Goal: Information Seeking & Learning: Learn about a topic

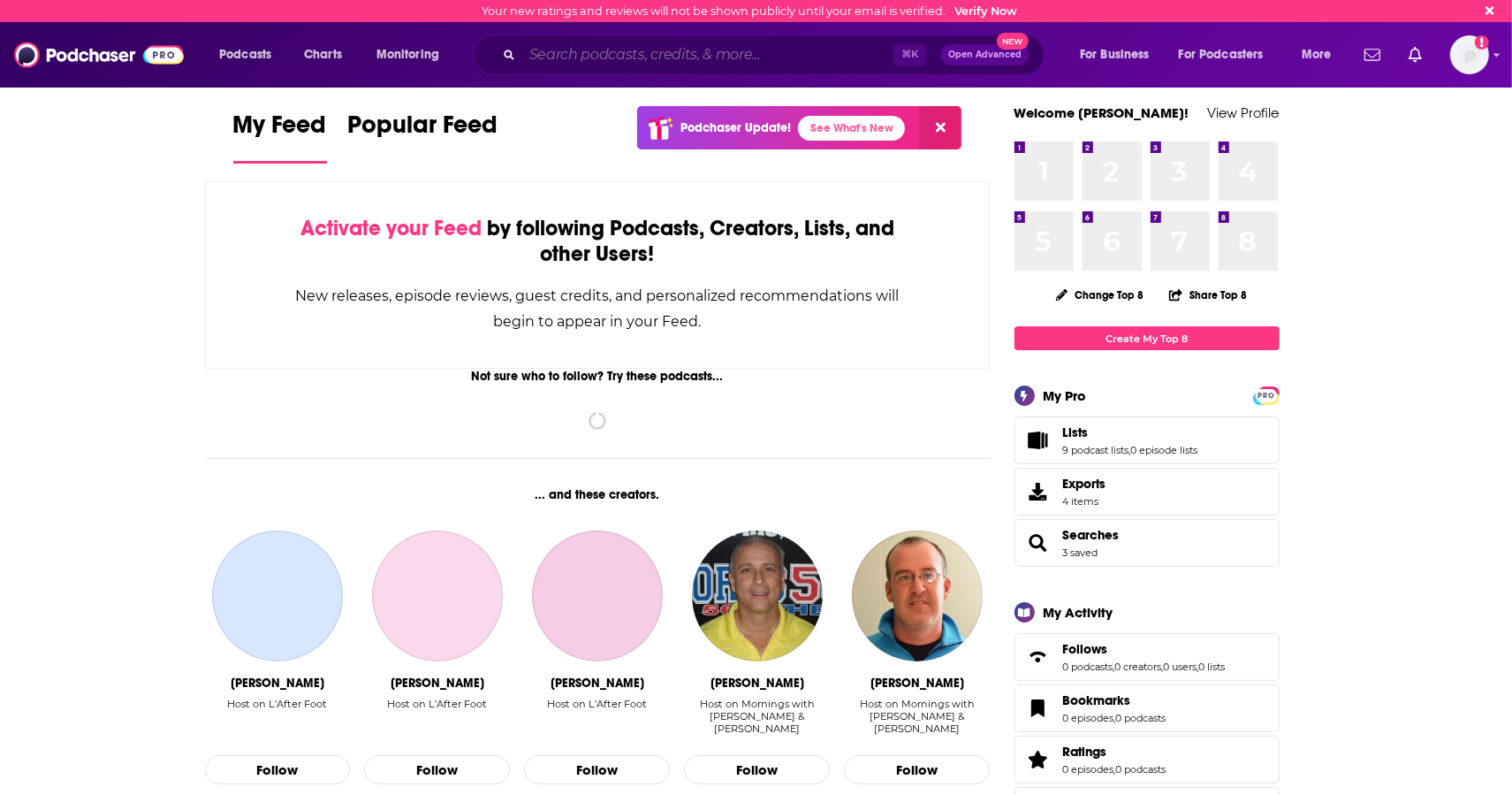
click at [688, 57] on input "Search podcasts, credits, & more..." at bounding box center [708, 55] width 371 height 29
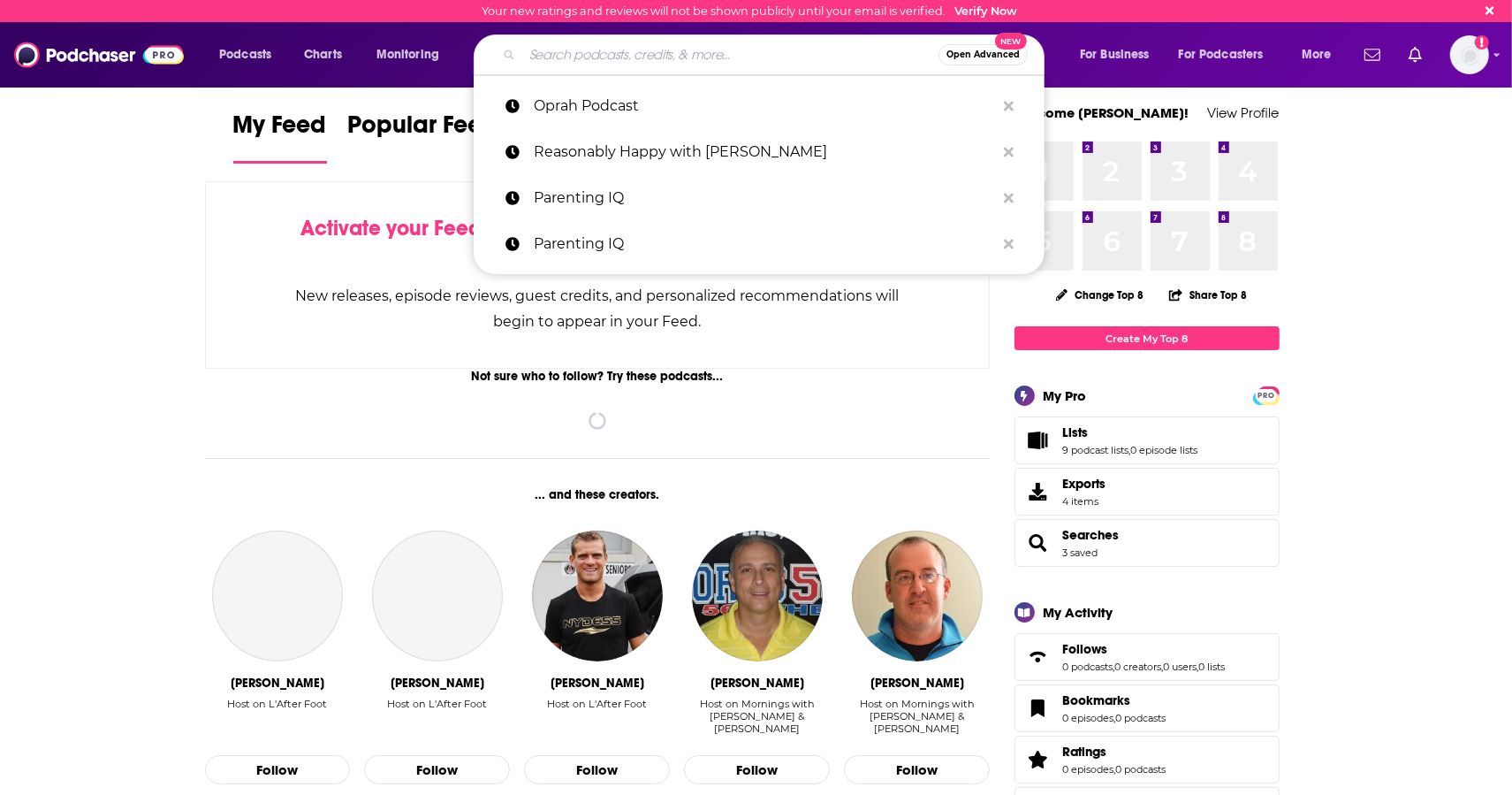
paste input "Working on Purpose"
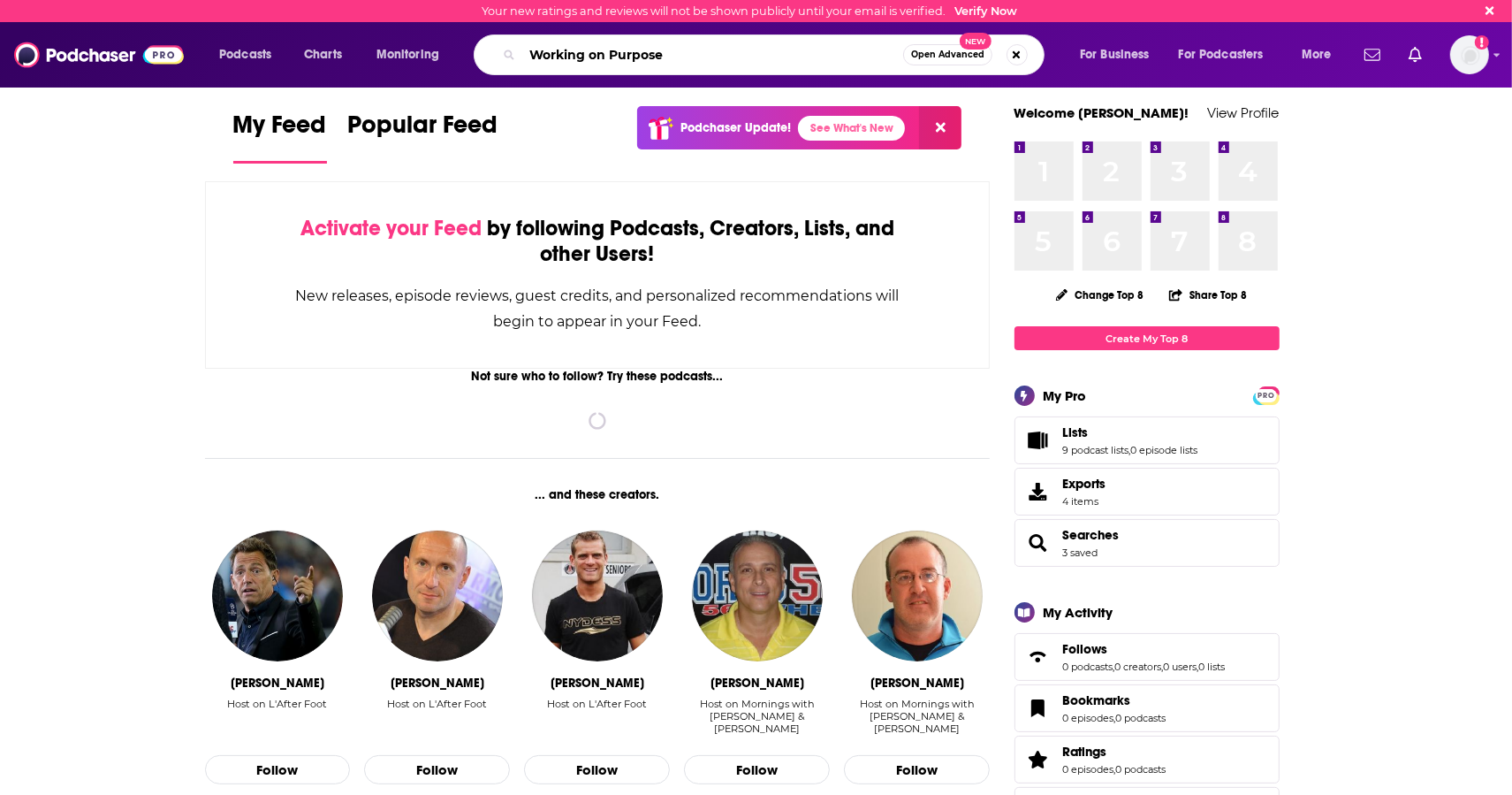
type input "Working on Purpose"
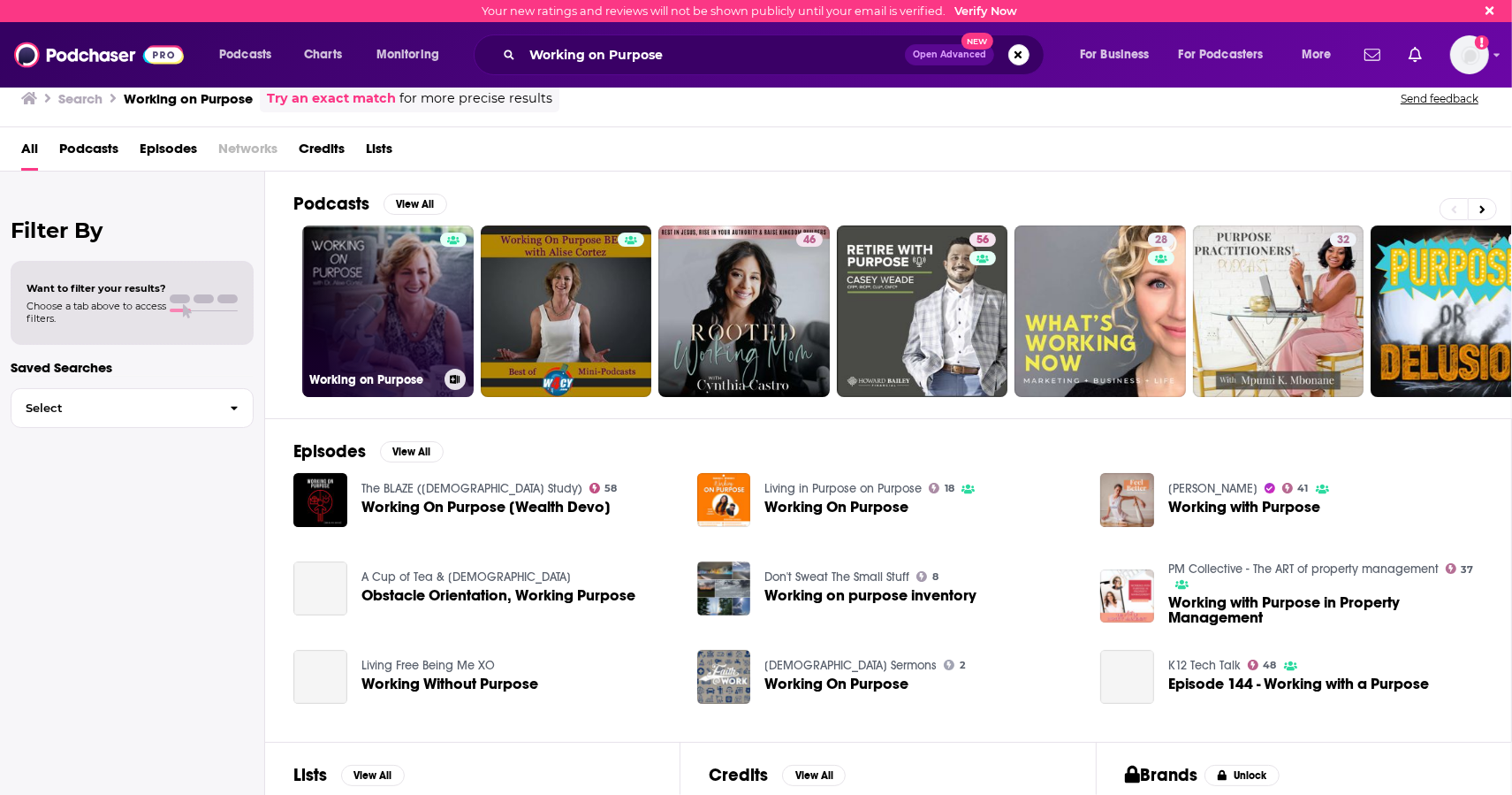
click at [427, 325] on link "Working on Purpose" at bounding box center [387, 311] width 171 height 171
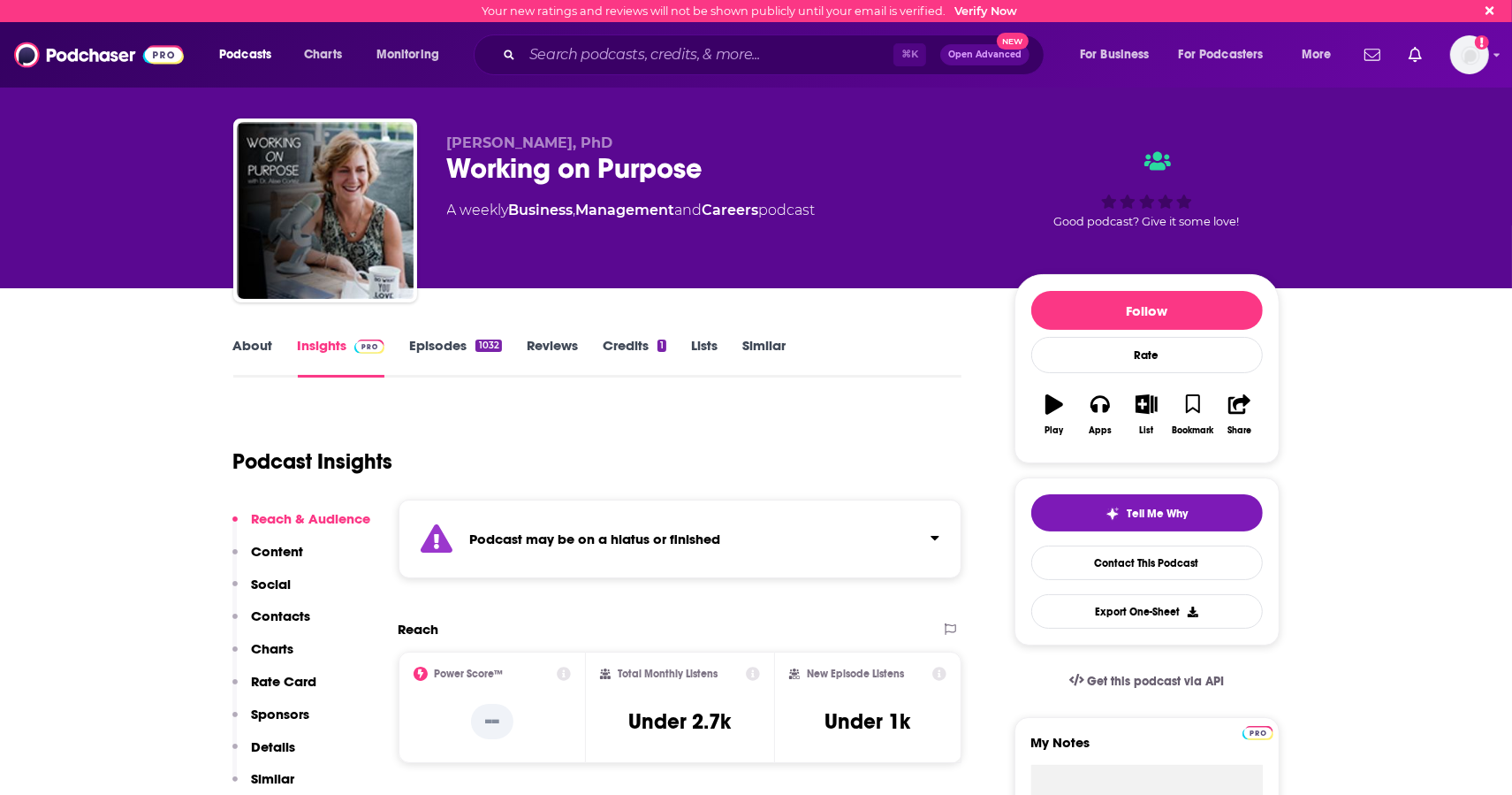
click at [552, 541] on strong "Podcast may be on a hiatus or finished" at bounding box center [596, 539] width 251 height 17
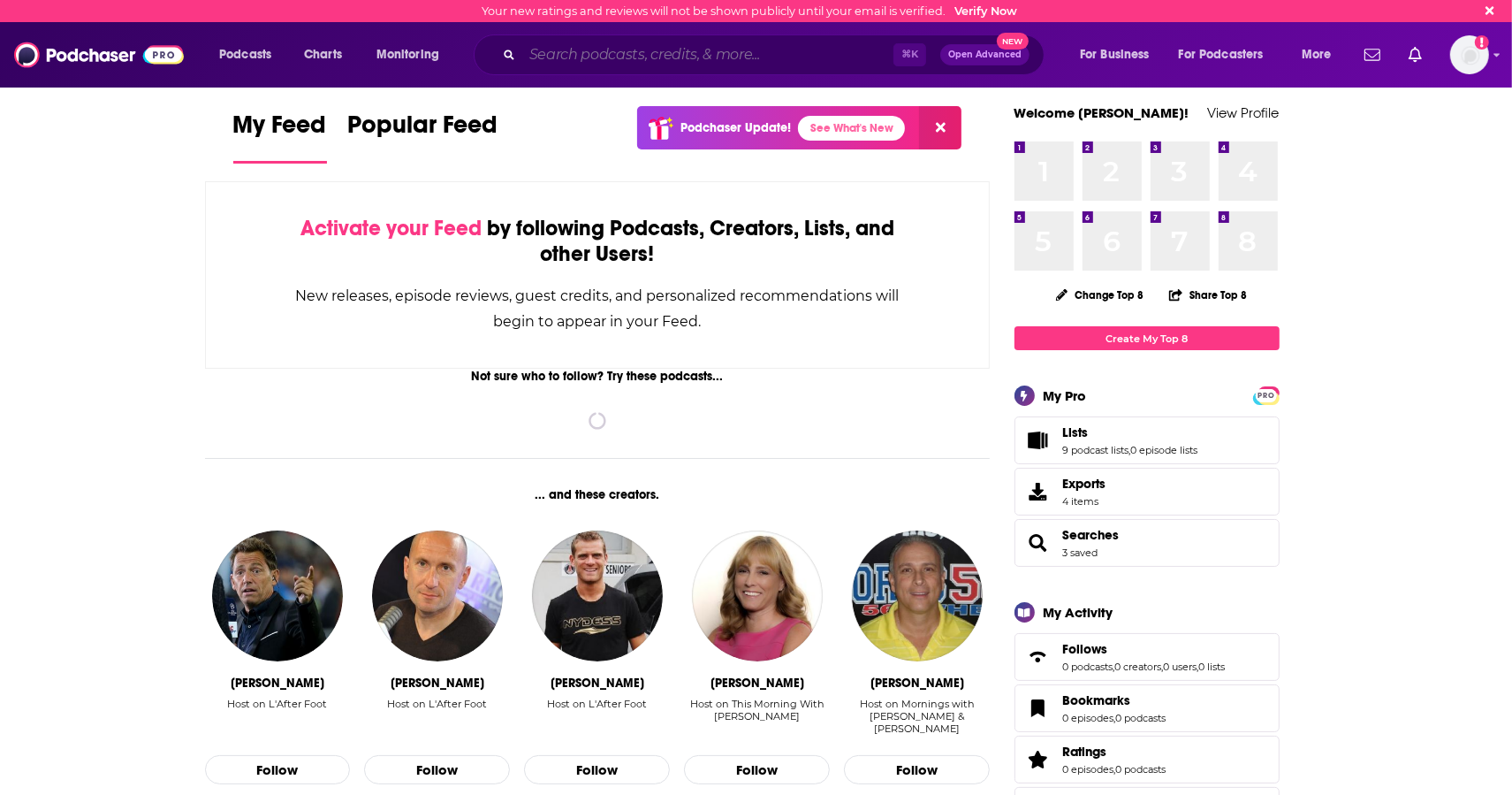
click at [730, 56] on input "Search podcasts, credits, & more..." at bounding box center [708, 55] width 371 height 29
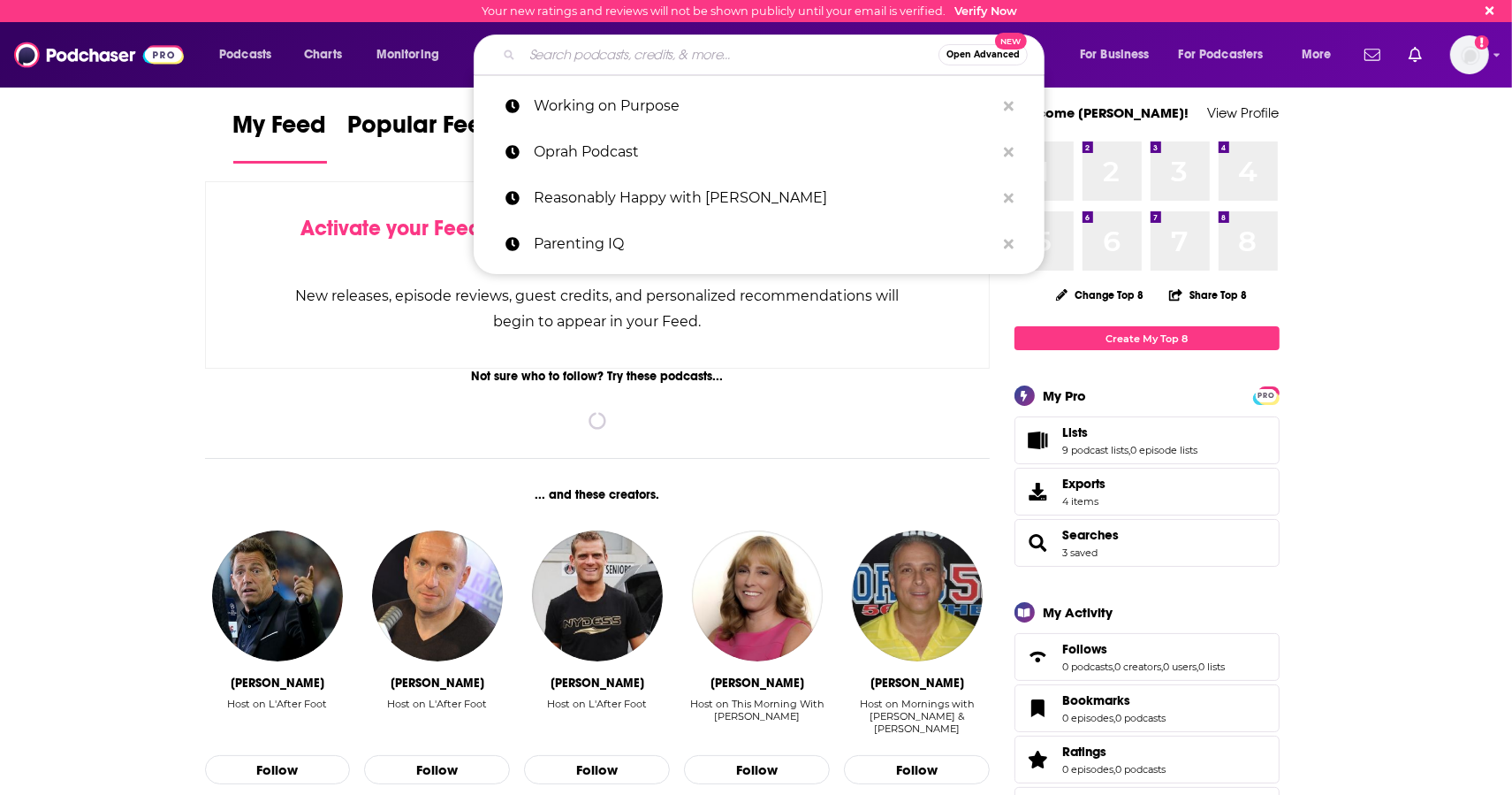
paste input "Working on Purpose"
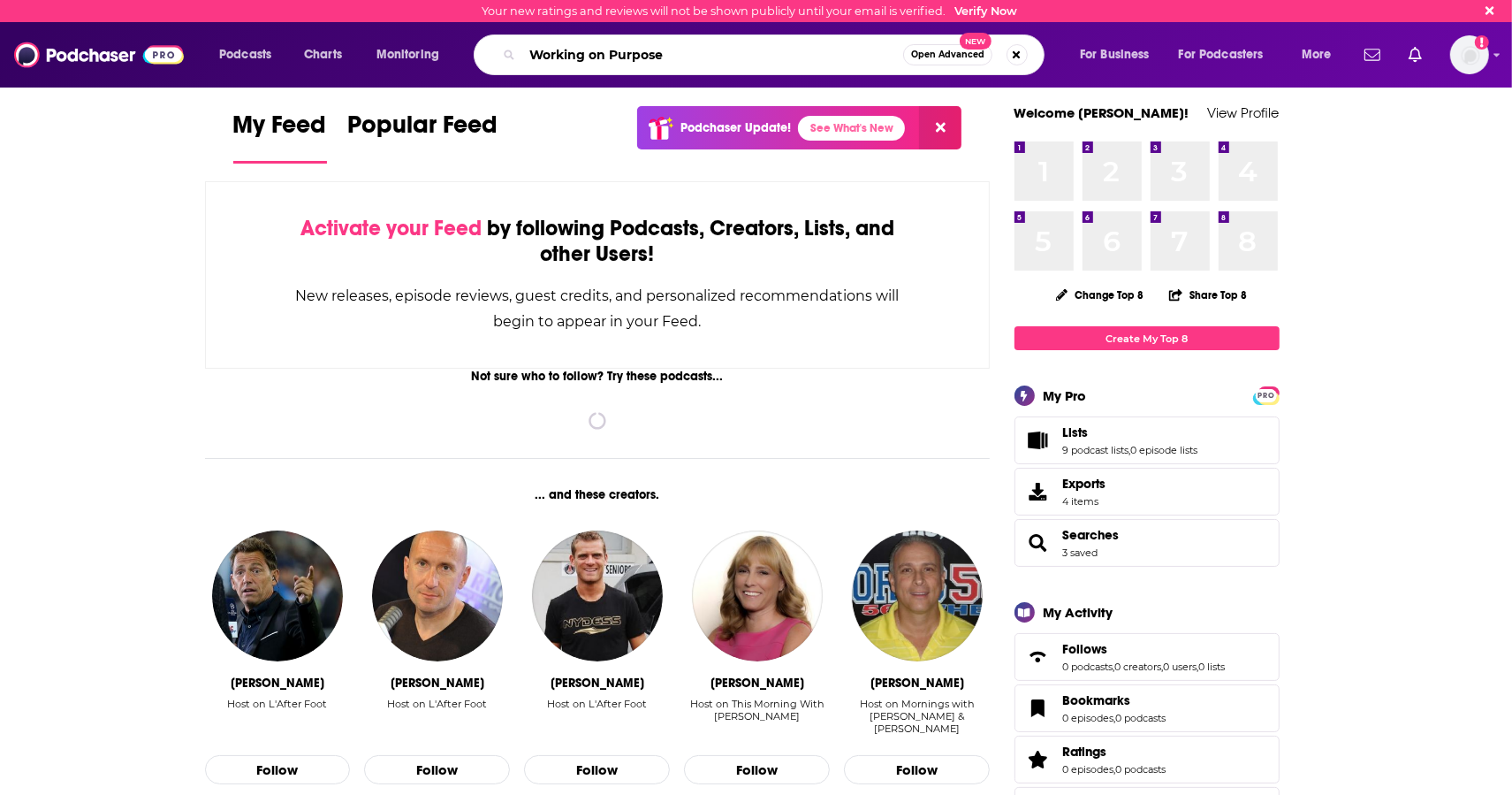
type input "Working on Purpose"
